Goal: Transaction & Acquisition: Purchase product/service

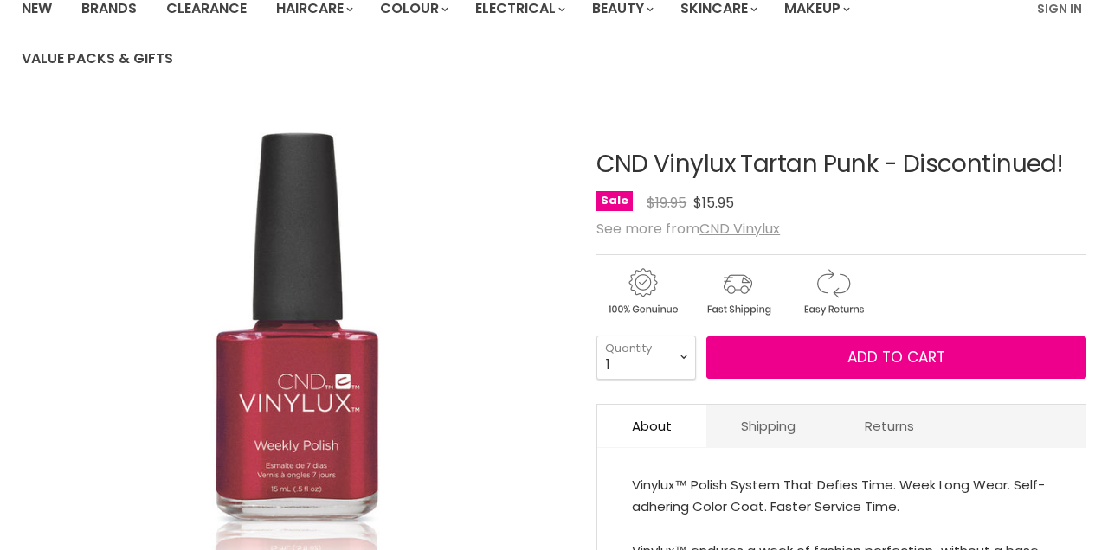
scroll to position [151, 0]
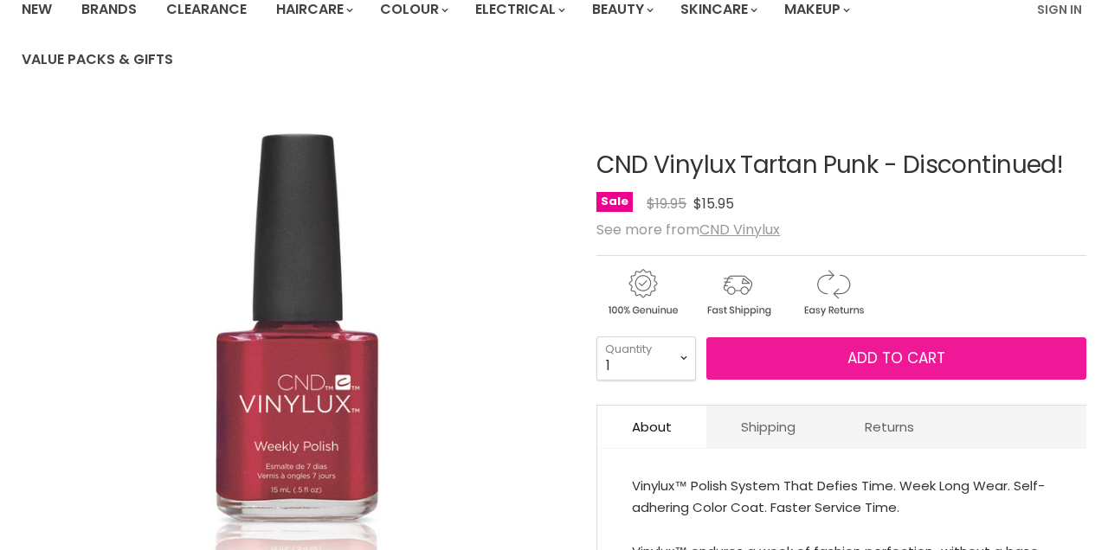
click at [831, 350] on button "Add to cart" at bounding box center [896, 359] width 380 height 43
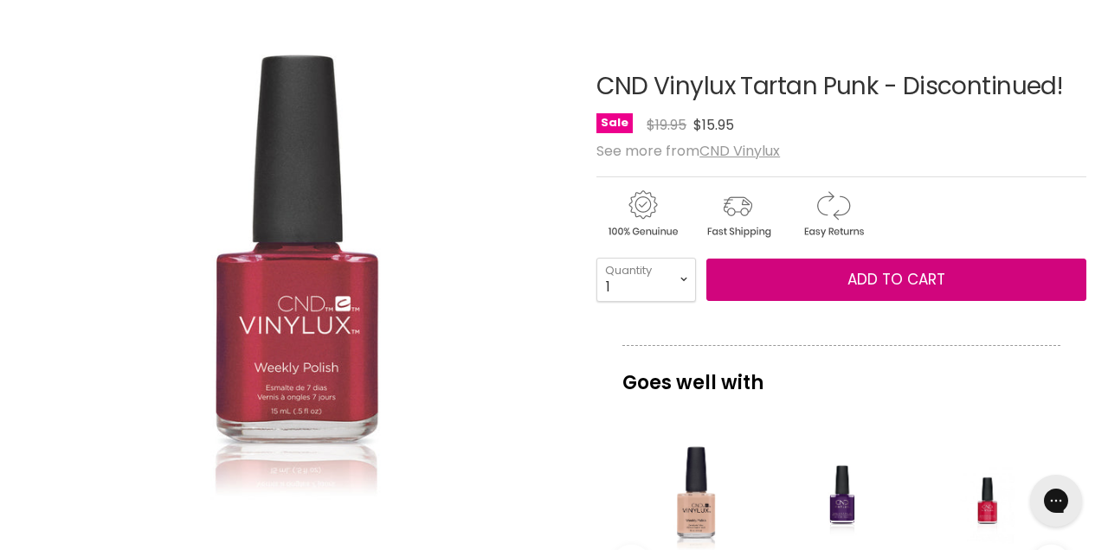
scroll to position [239, 0]
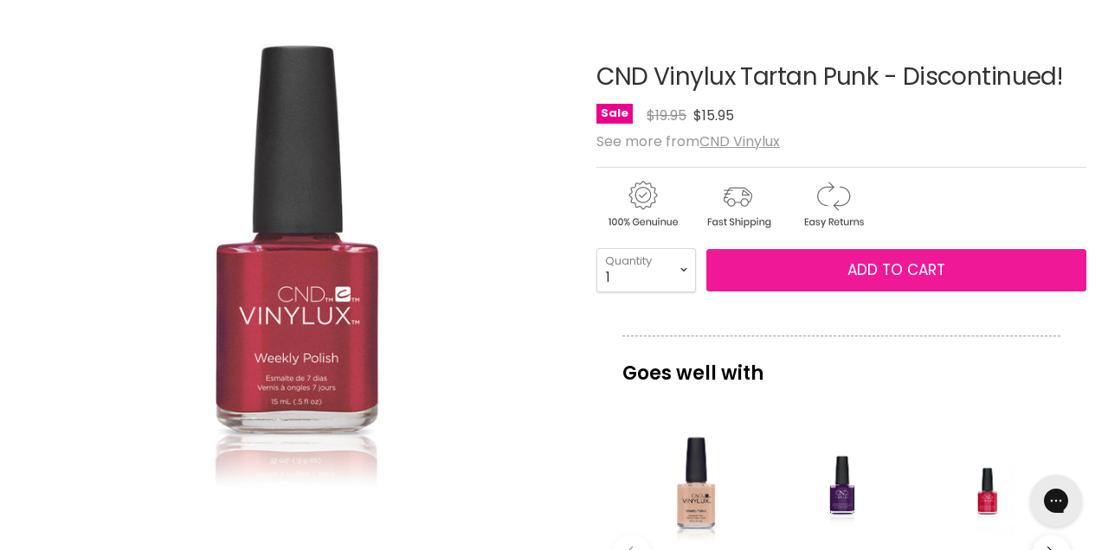
click at [781, 271] on button "Add to cart" at bounding box center [896, 270] width 380 height 43
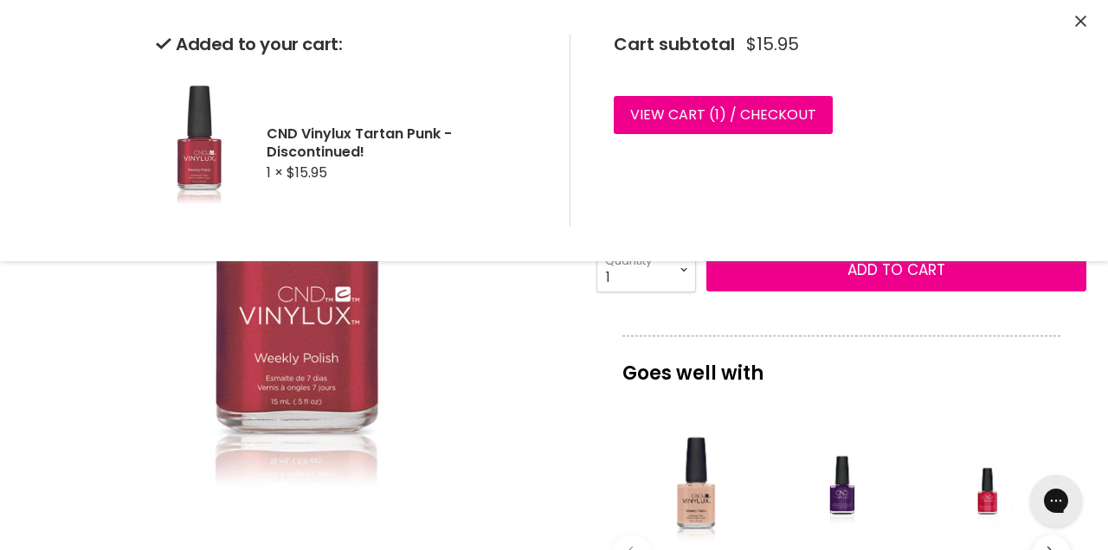
click at [1085, 18] on icon "Close" at bounding box center [1080, 21] width 11 height 11
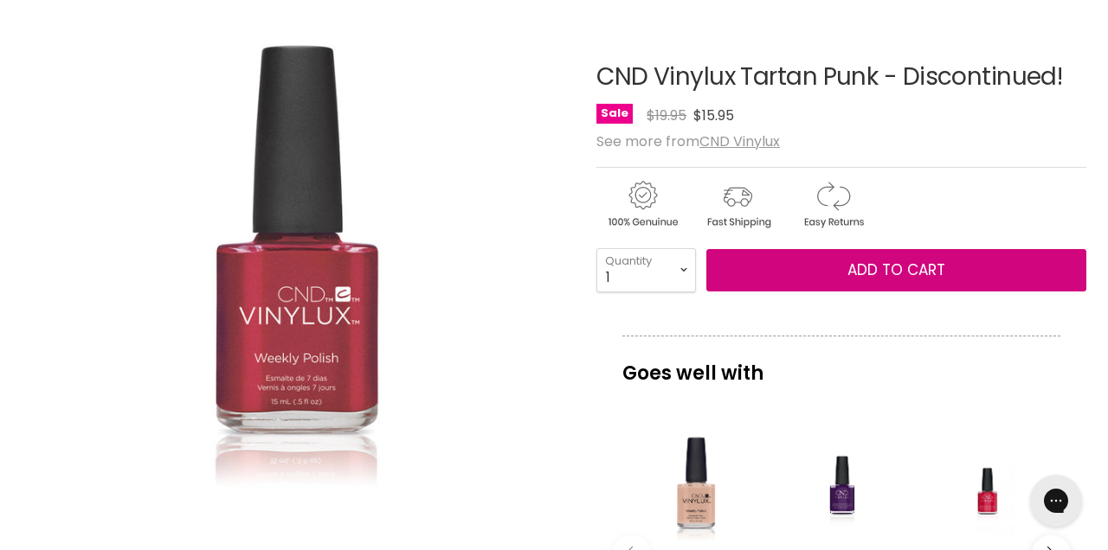
scroll to position [0, 0]
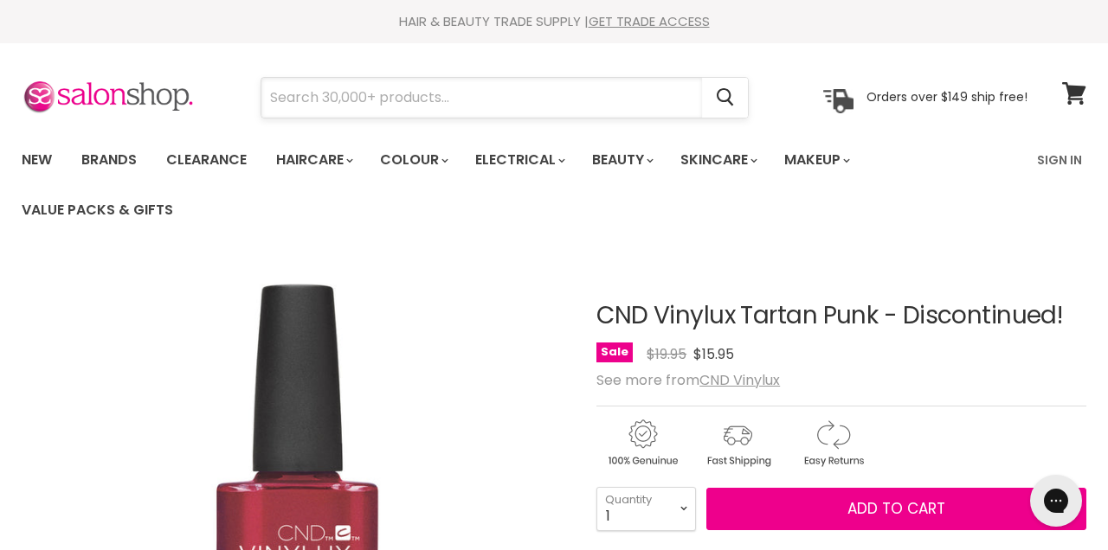
click at [452, 98] on input "Search" at bounding box center [481, 98] width 441 height 40
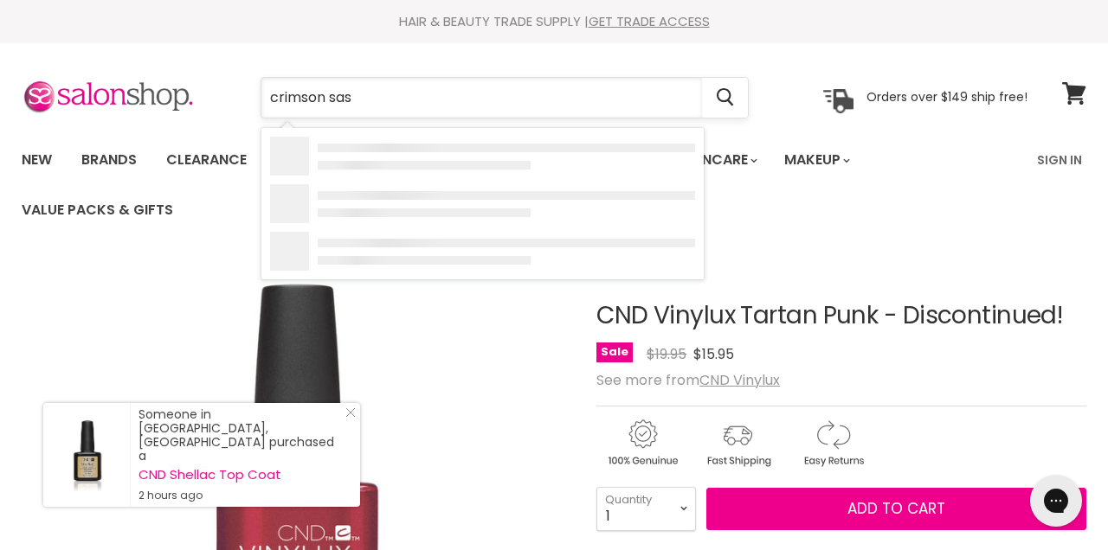
type input "crimson sash"
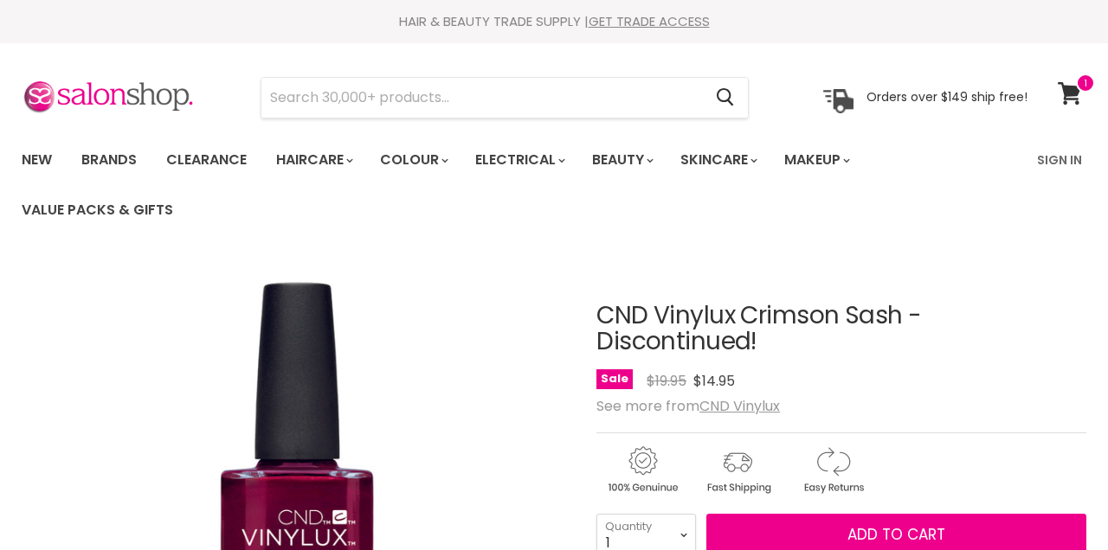
scroll to position [138, 0]
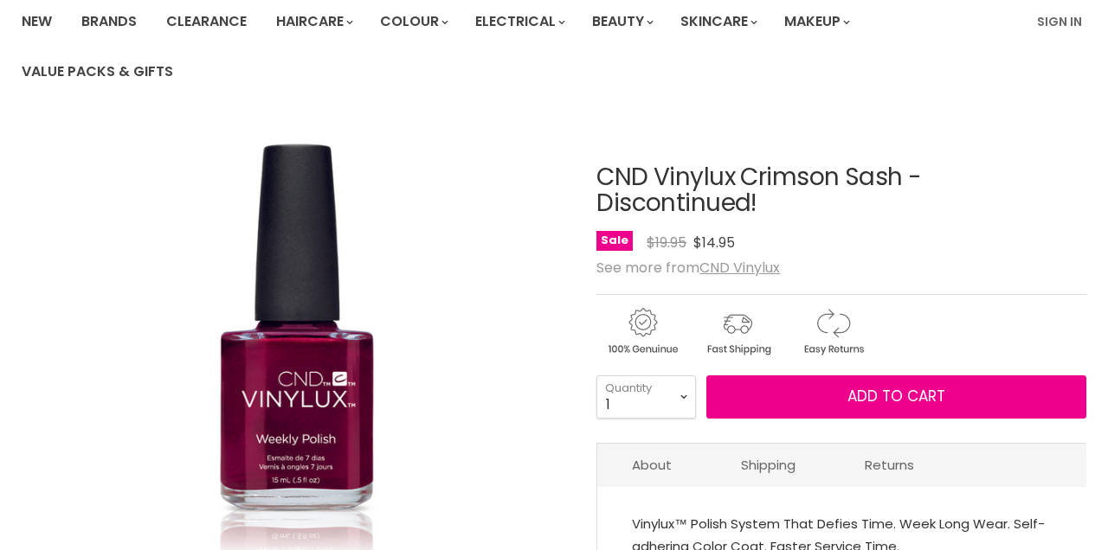
select select "2"
type input "2"
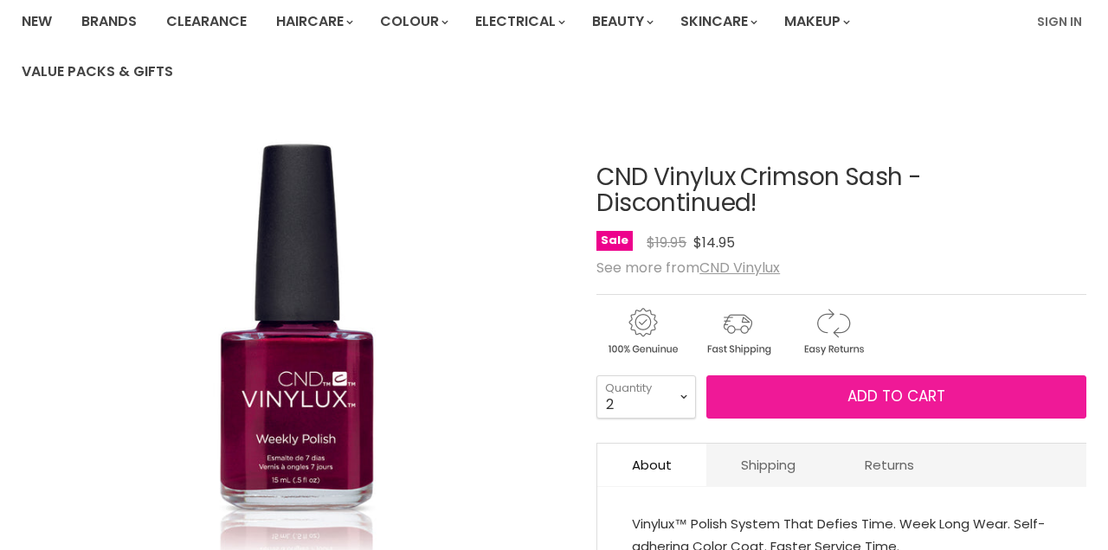
click at [770, 399] on button "Add to cart" at bounding box center [896, 397] width 380 height 43
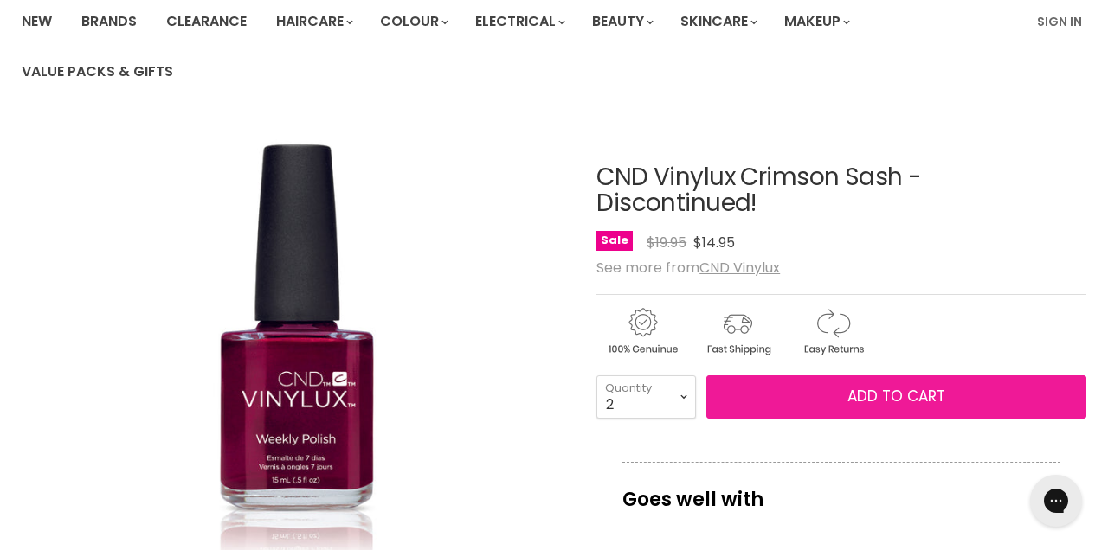
scroll to position [0, 0]
click at [771, 388] on button "Add to cart" at bounding box center [896, 397] width 380 height 43
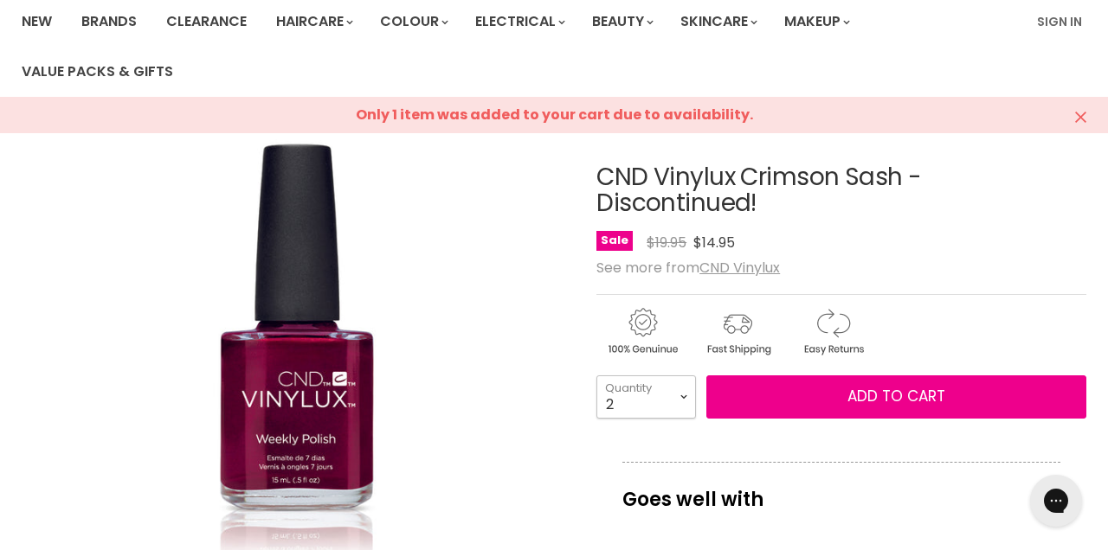
click at [671, 395] on select "1 2 3 4 5 6 7 8 9 10+" at bounding box center [646, 397] width 100 height 43
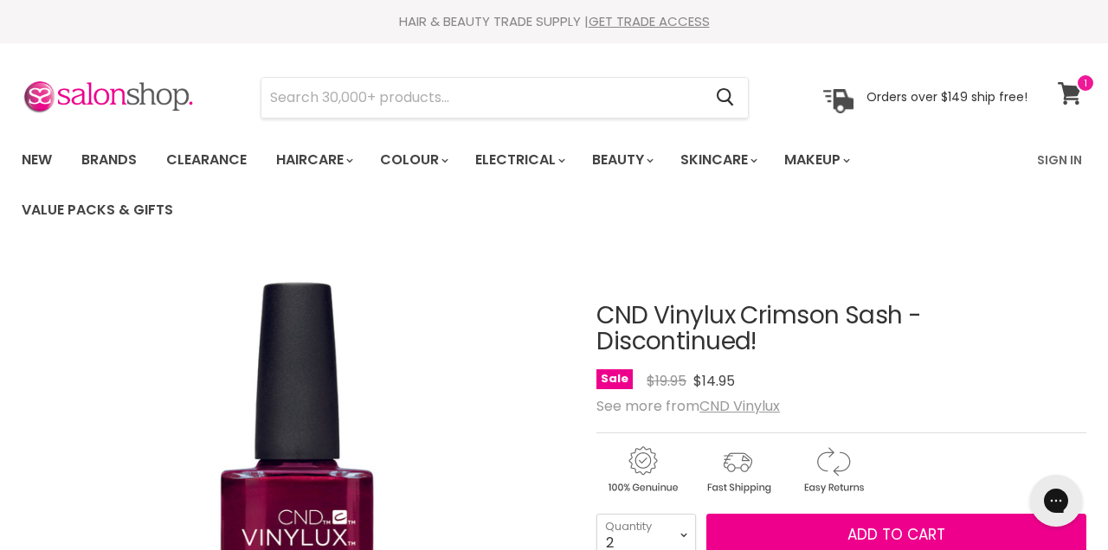
click at [1078, 86] on span at bounding box center [1085, 83] width 19 height 19
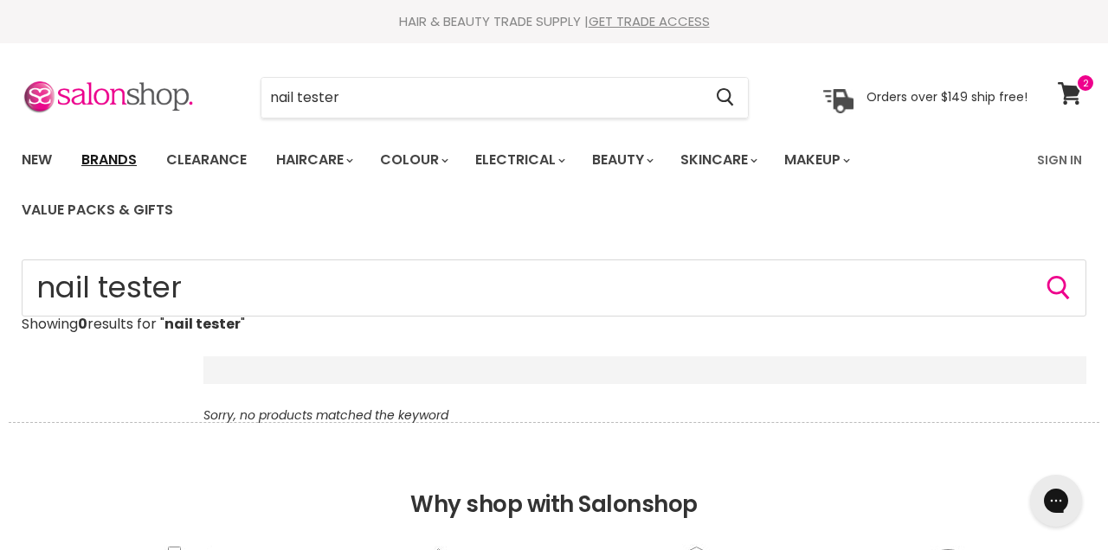
click at [122, 159] on link "Brands" at bounding box center [108, 160] width 81 height 36
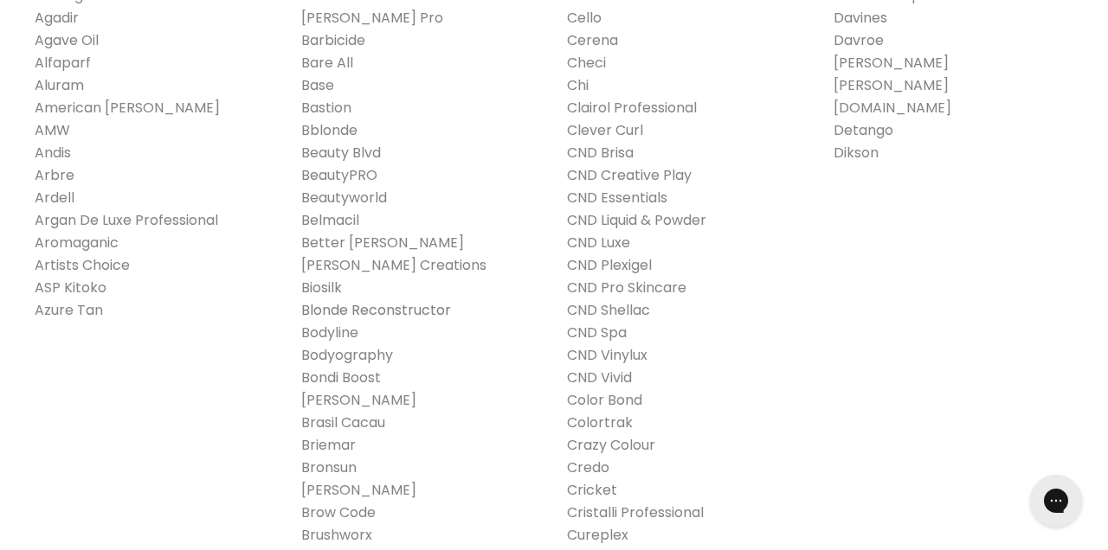
scroll to position [542, 0]
click at [597, 262] on link "CND Plexigel" at bounding box center [609, 264] width 85 height 20
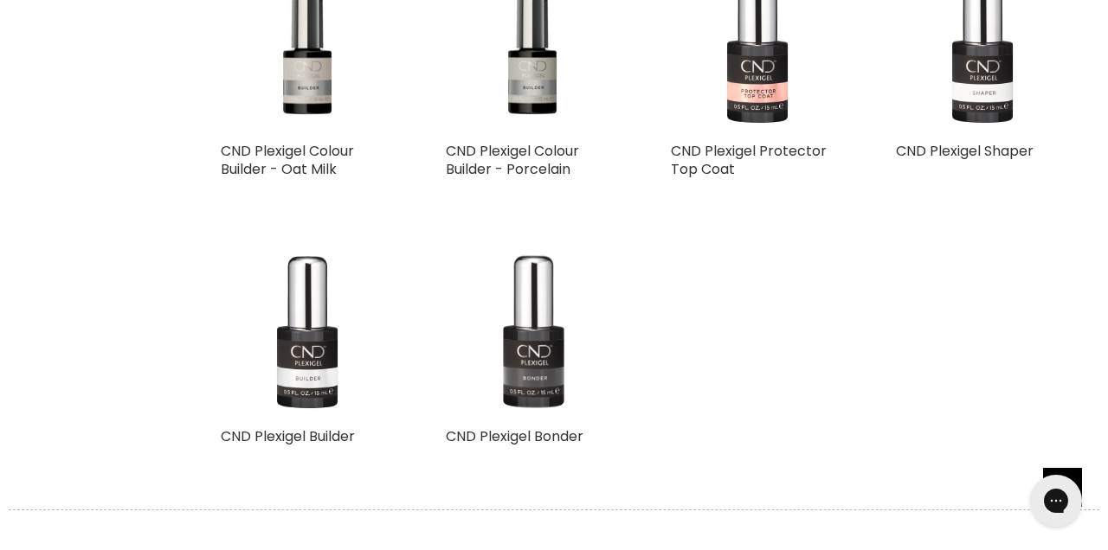
scroll to position [1164, 0]
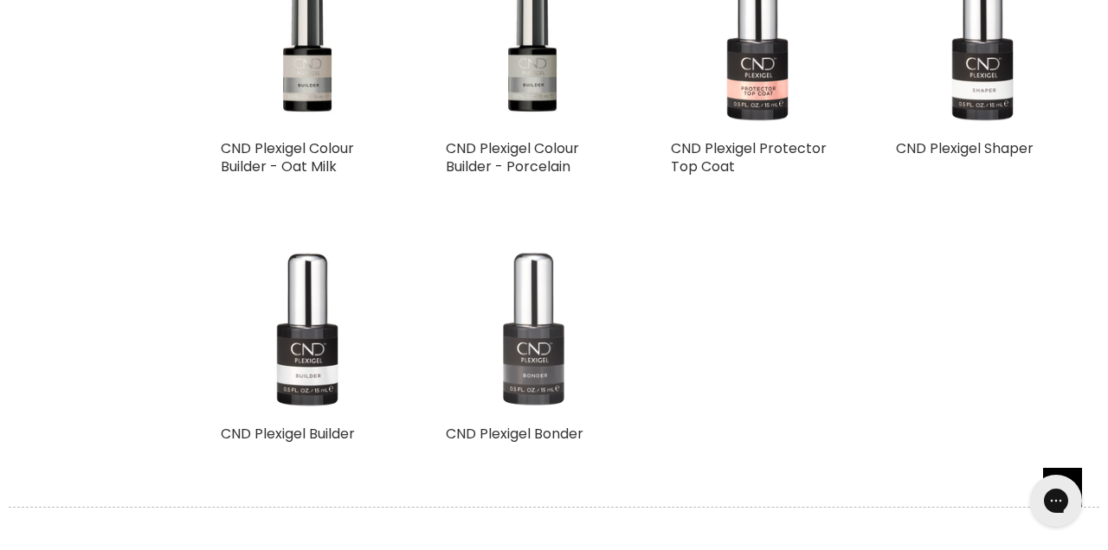
click at [551, 373] on img "Main content" at bounding box center [533, 329] width 124 height 173
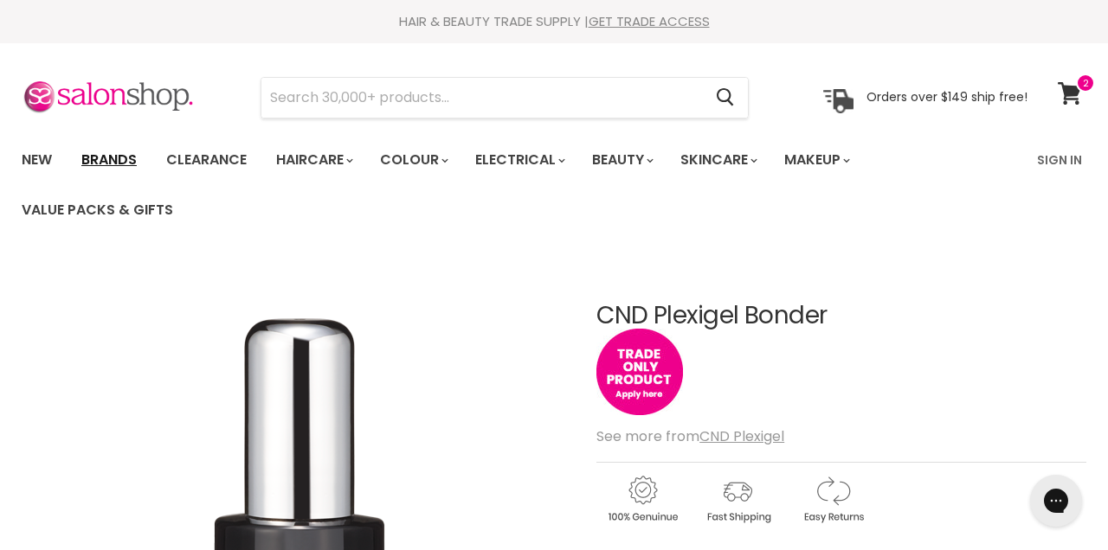
click at [107, 155] on link "Brands" at bounding box center [108, 160] width 81 height 36
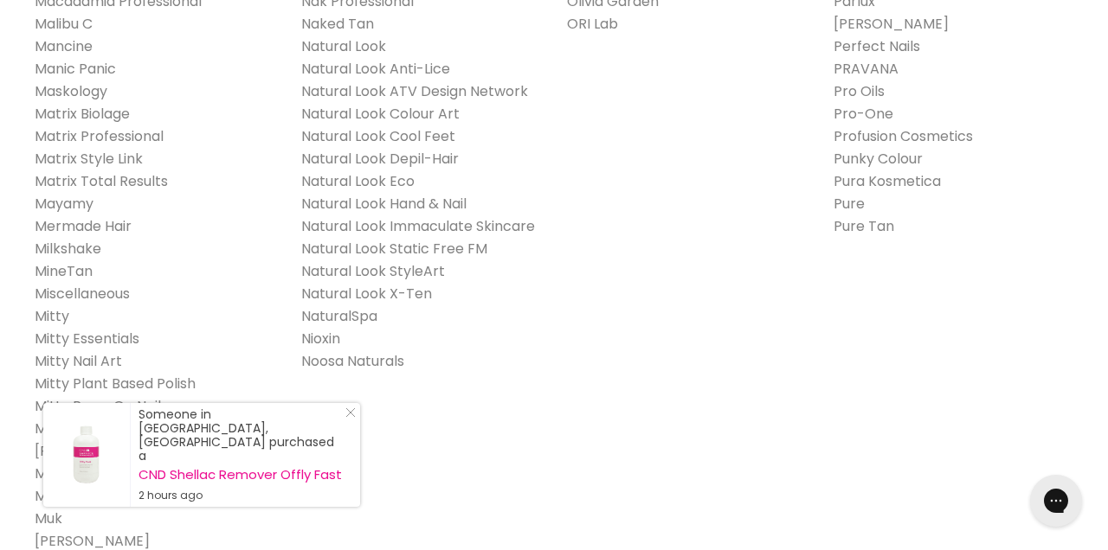
scroll to position [2120, 0]
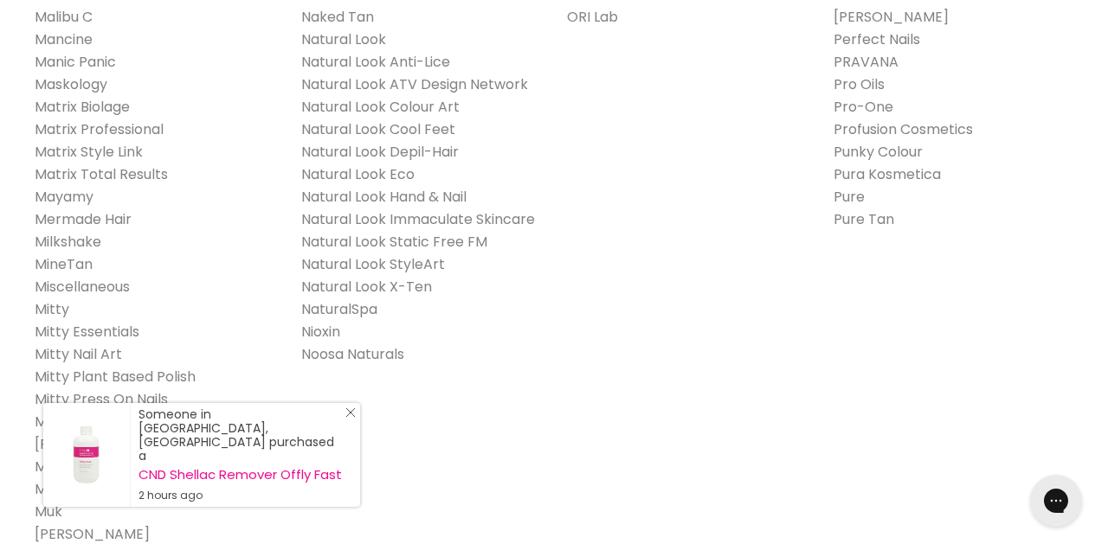
click at [349, 418] on icon "Close Icon" at bounding box center [350, 413] width 10 height 10
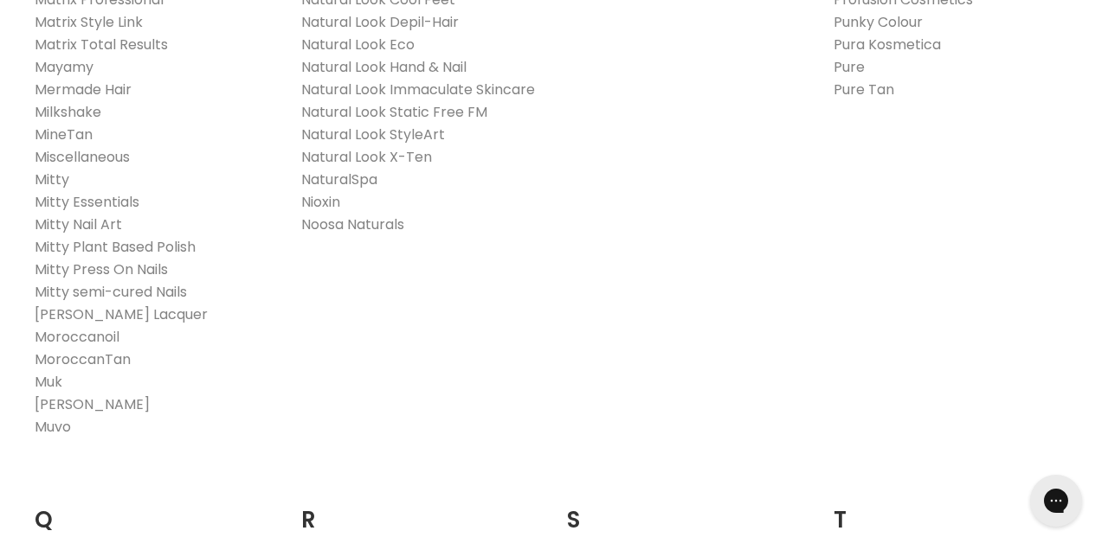
scroll to position [2251, 0]
click at [42, 370] on link "Muk" at bounding box center [49, 380] width 28 height 20
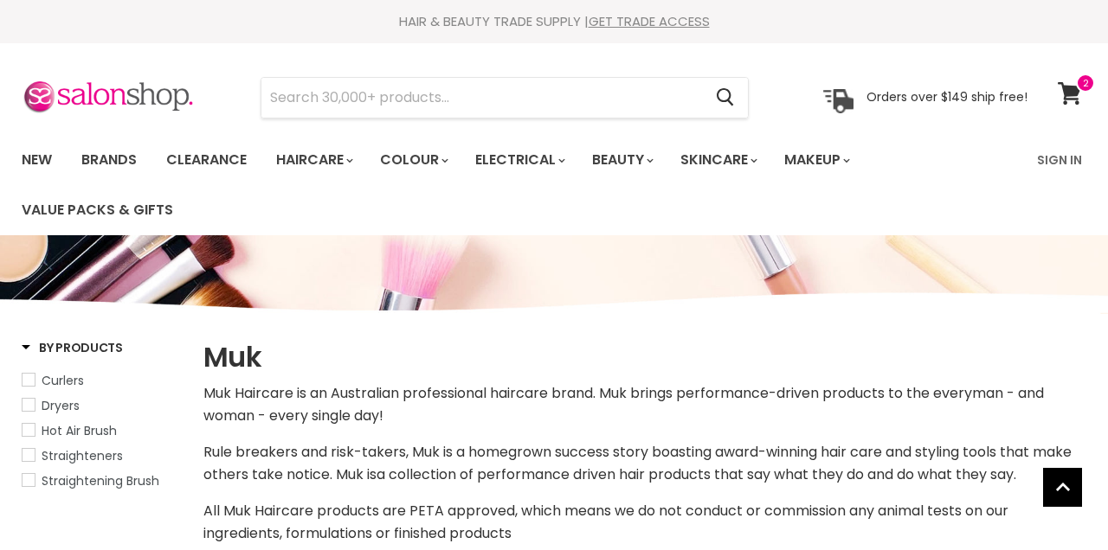
select select "manual"
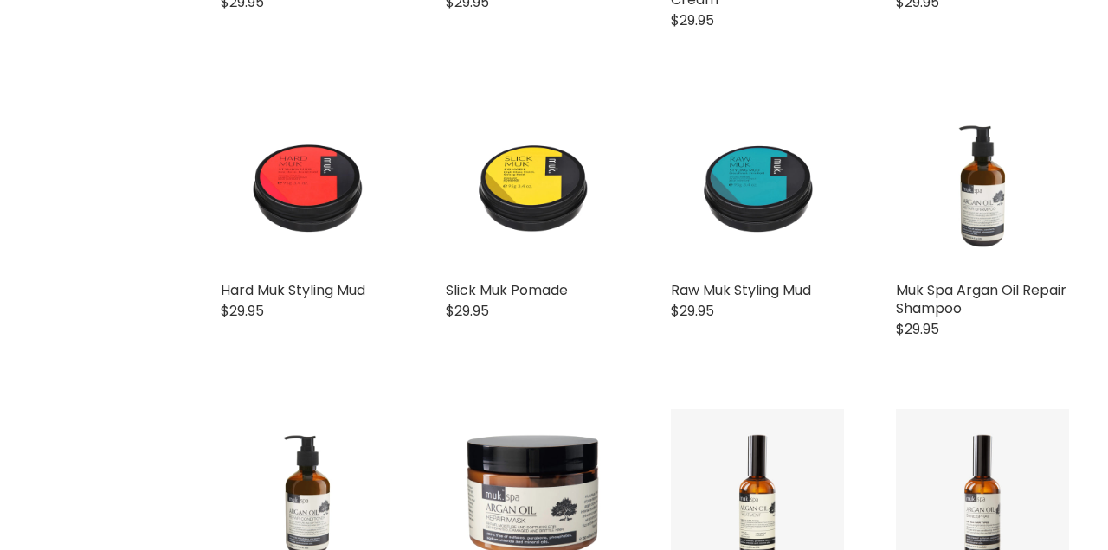
scroll to position [3261, 0]
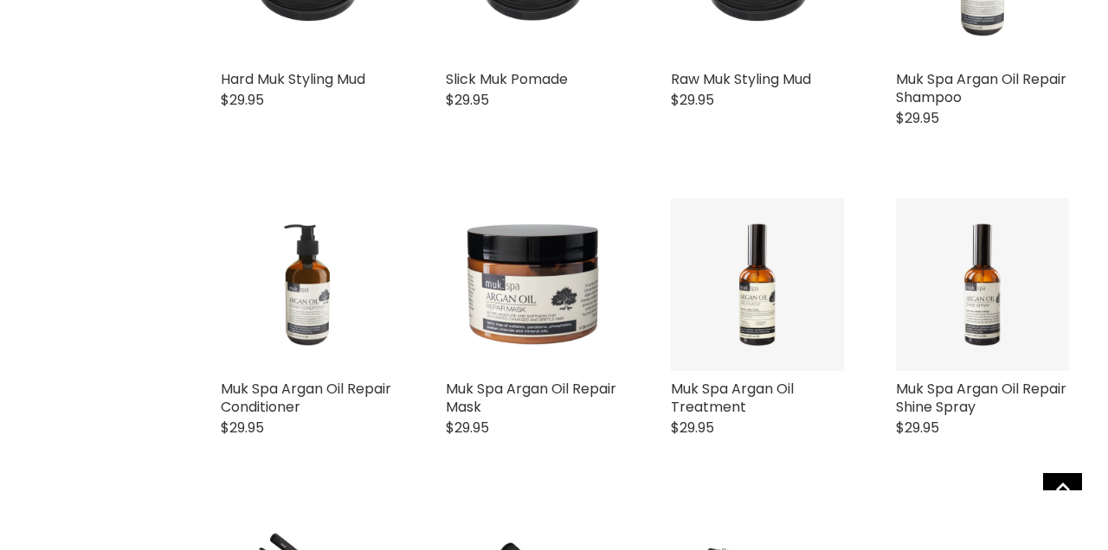
scroll to position [3946, 0]
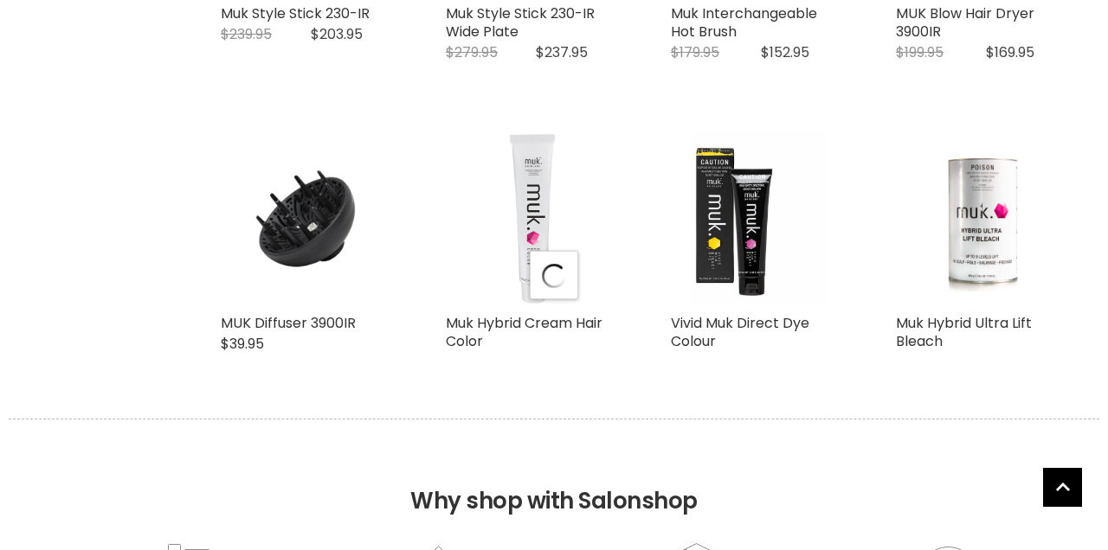
select select "manual"
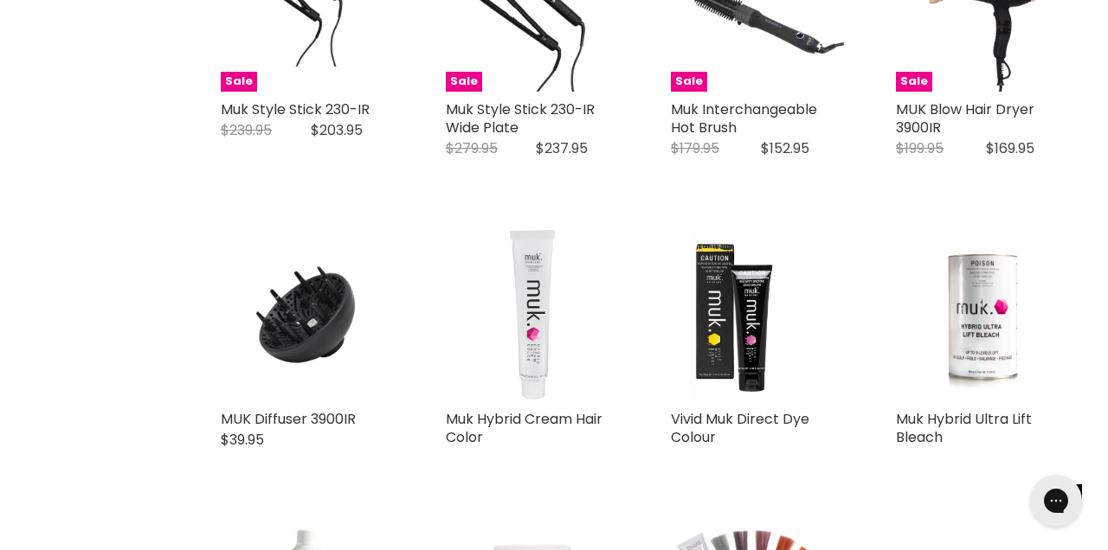
scroll to position [3794, 0]
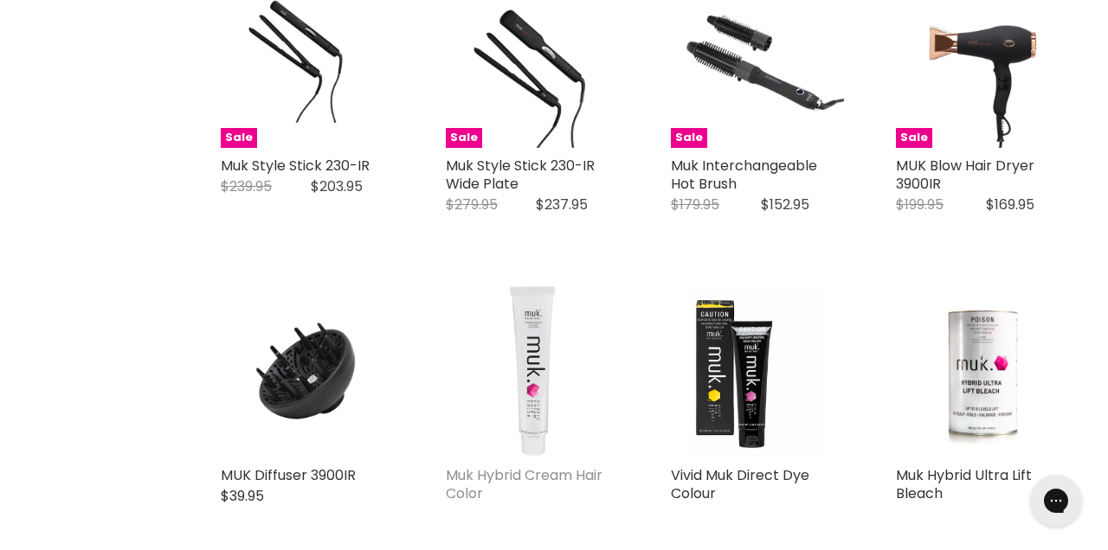
click at [550, 466] on link "Muk Hybrid Cream Hair Color" at bounding box center [524, 485] width 157 height 38
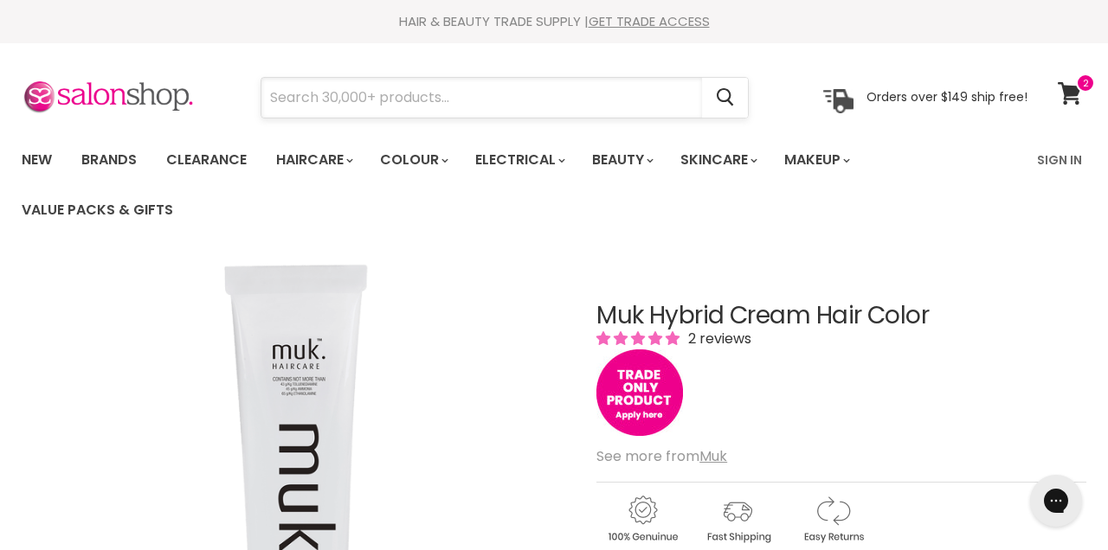
click at [361, 90] on input "Search" at bounding box center [481, 98] width 441 height 40
type input "toner"
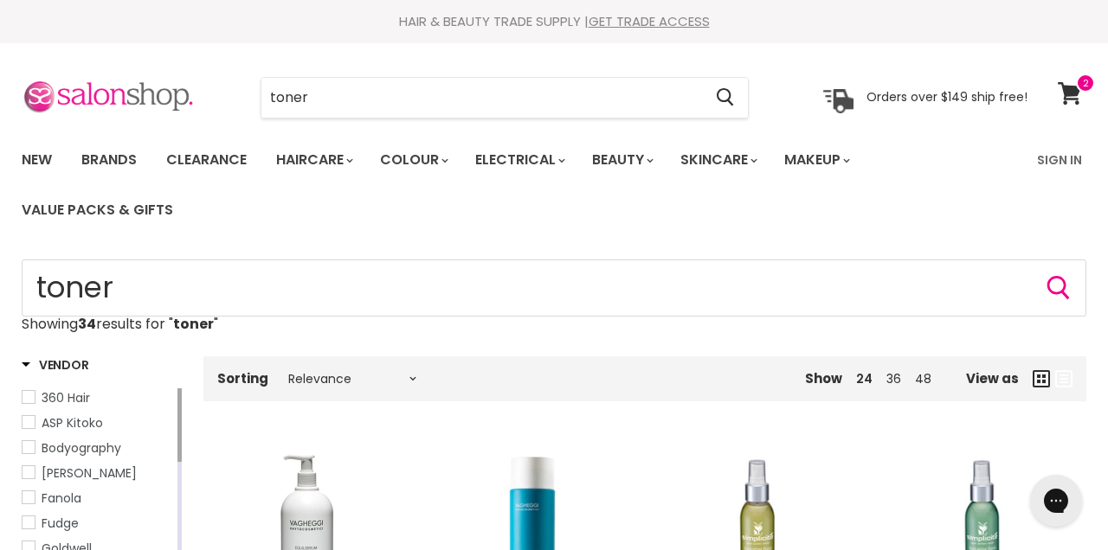
click at [104, 95] on img at bounding box center [108, 98] width 173 height 36
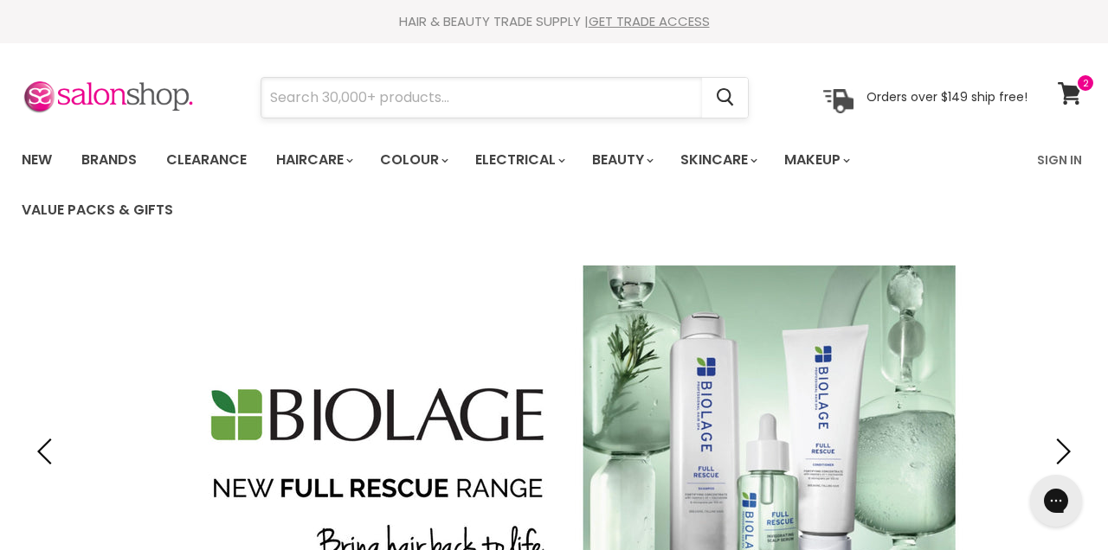
click at [432, 106] on input "Search" at bounding box center [481, 98] width 441 height 40
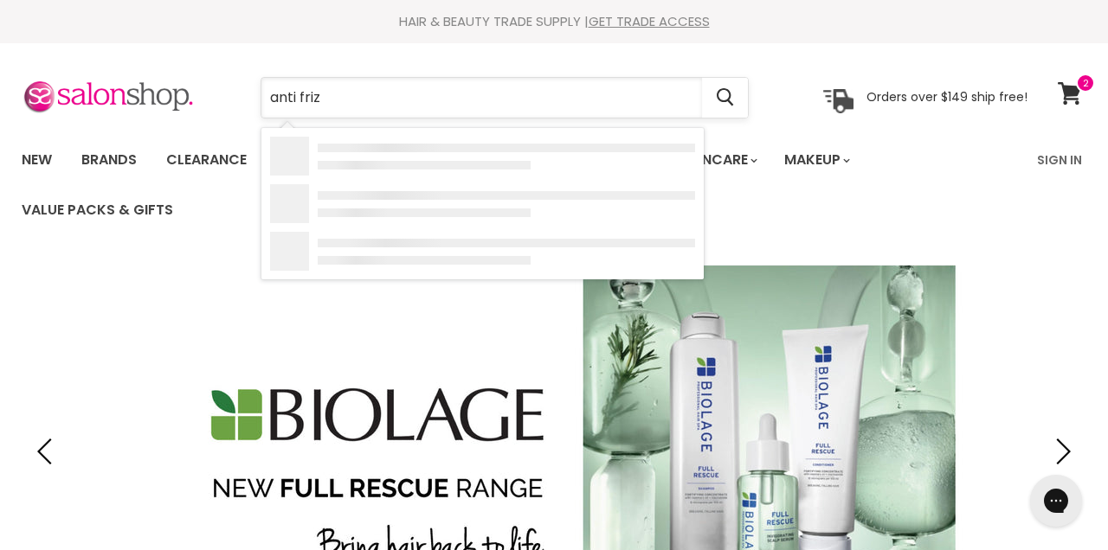
type input "anti frizz"
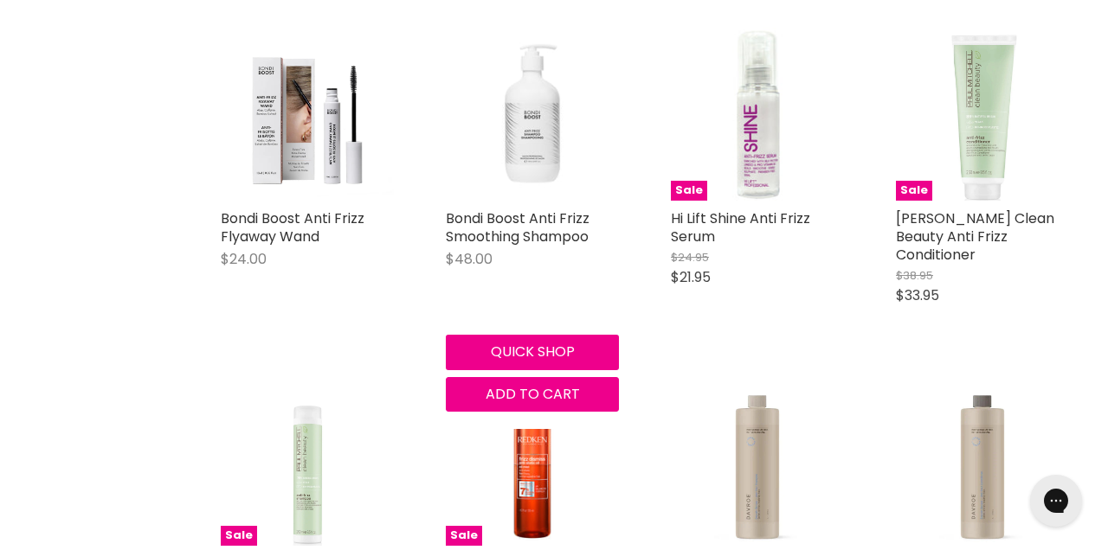
scroll to position [1434, 0]
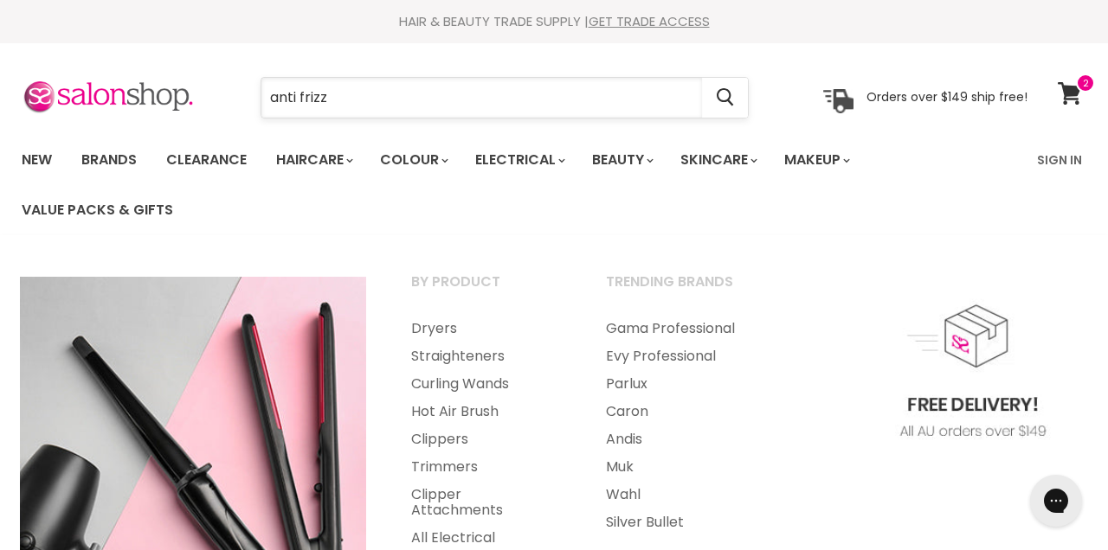
click at [460, 89] on input "anti frizz" at bounding box center [481, 98] width 441 height 40
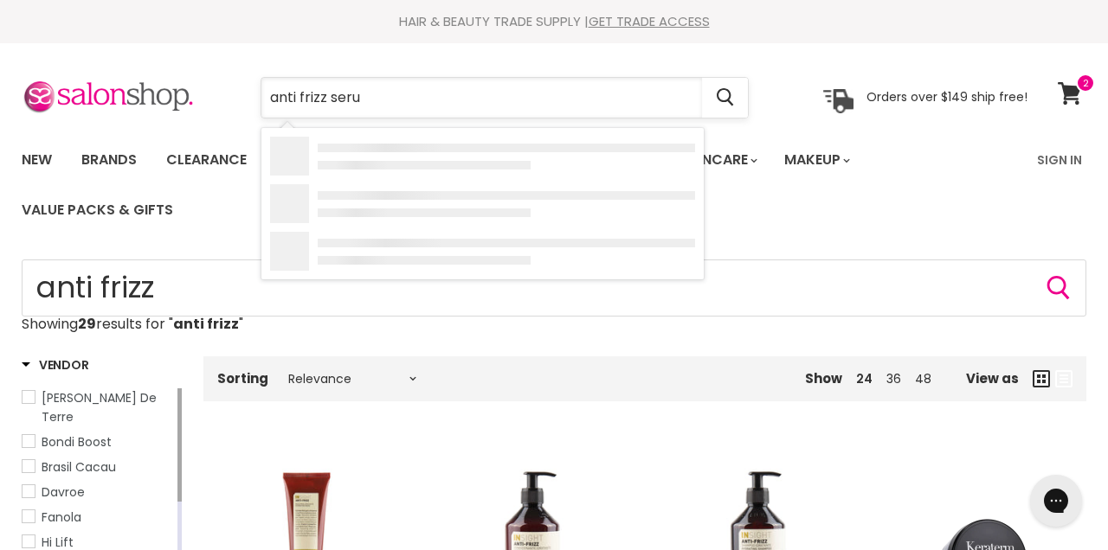
type input "anti frizz serum"
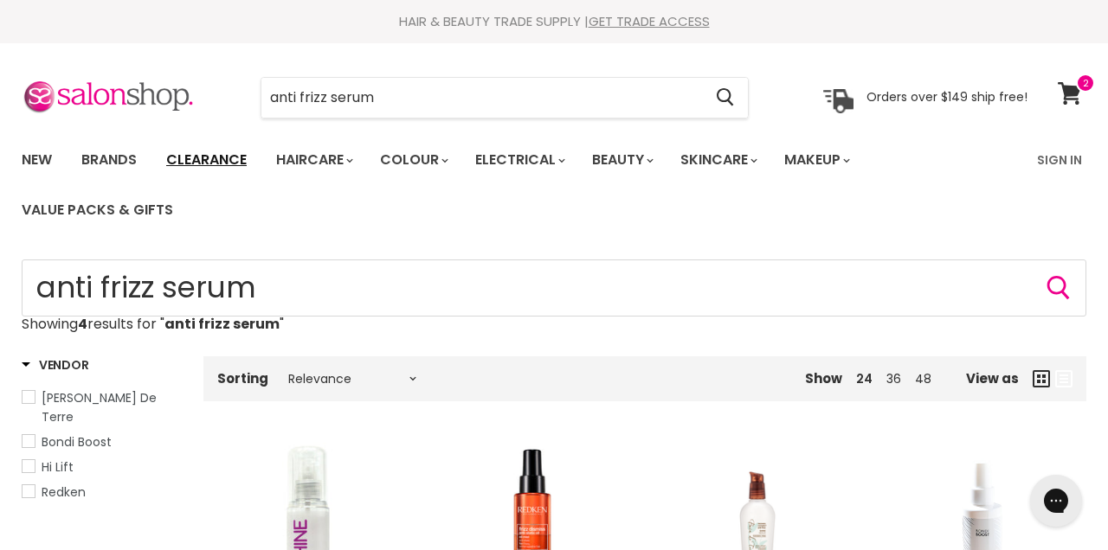
click at [187, 148] on link "Clearance" at bounding box center [206, 160] width 106 height 36
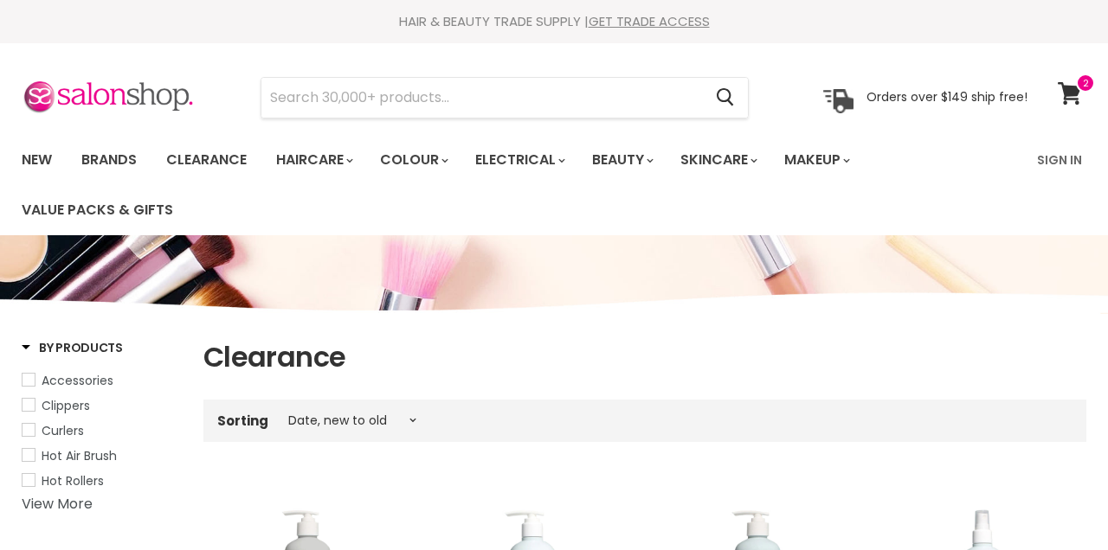
select select "created-descending"
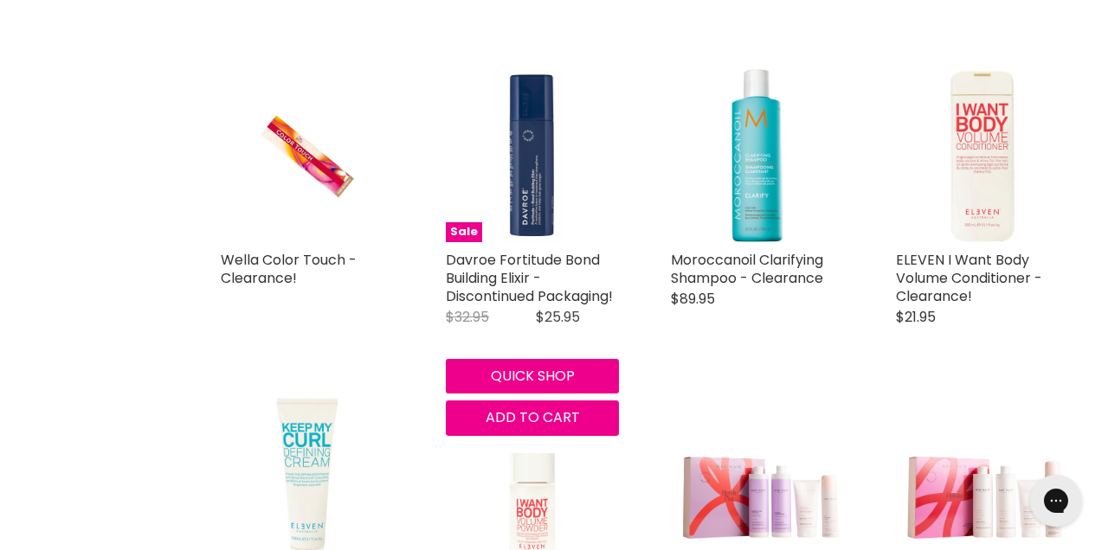
scroll to position [2003, 0]
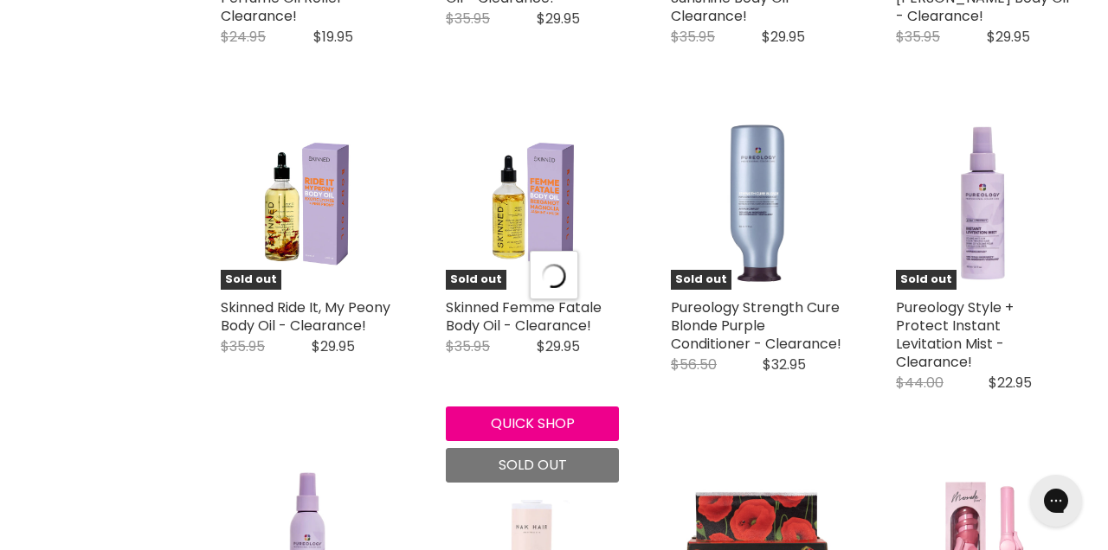
scroll to position [3902, 0]
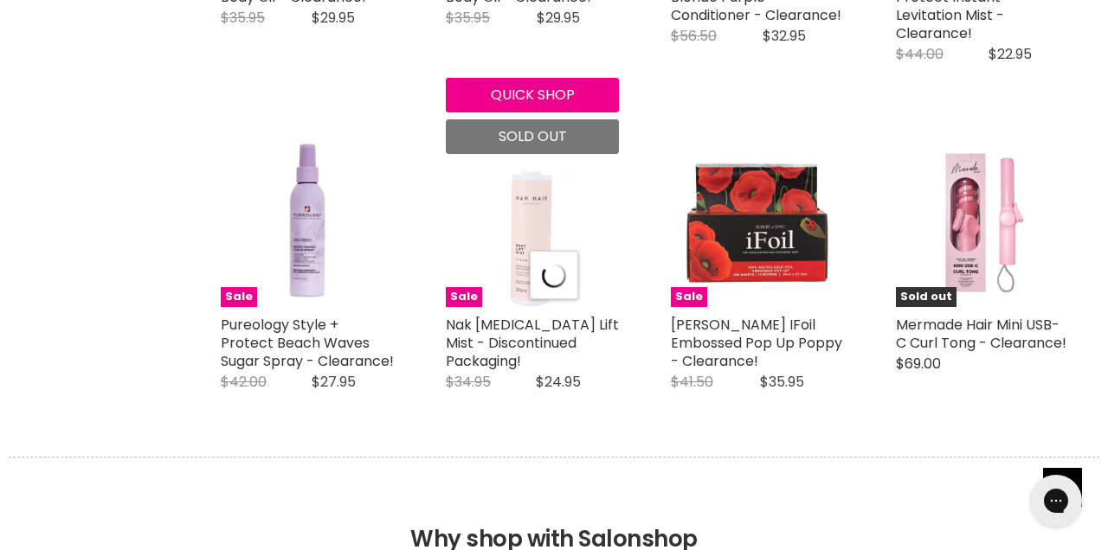
select select "created-descending"
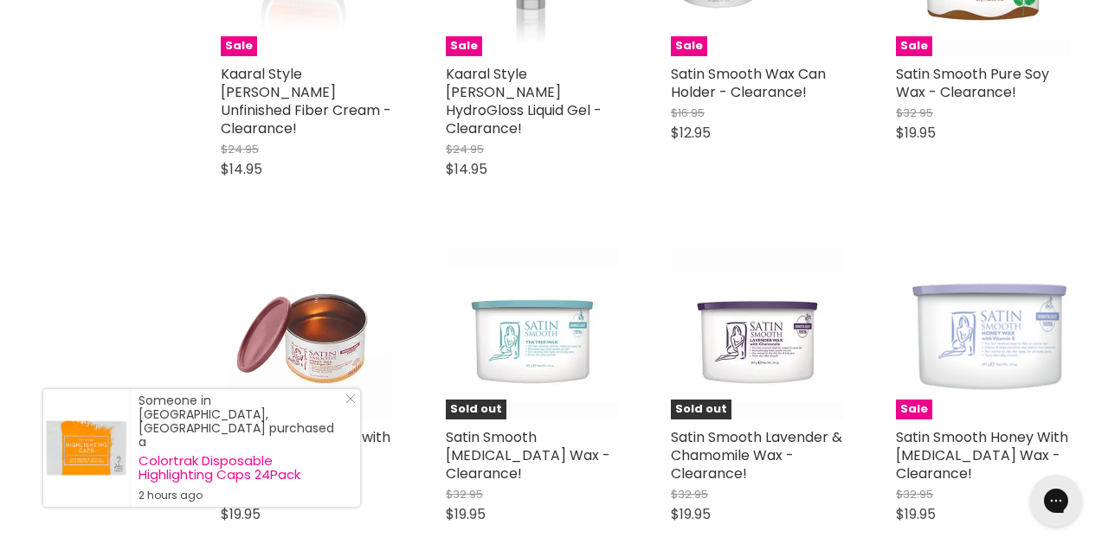
scroll to position [4938, 0]
